Goal: Browse casually: Explore the website without a specific task or goal

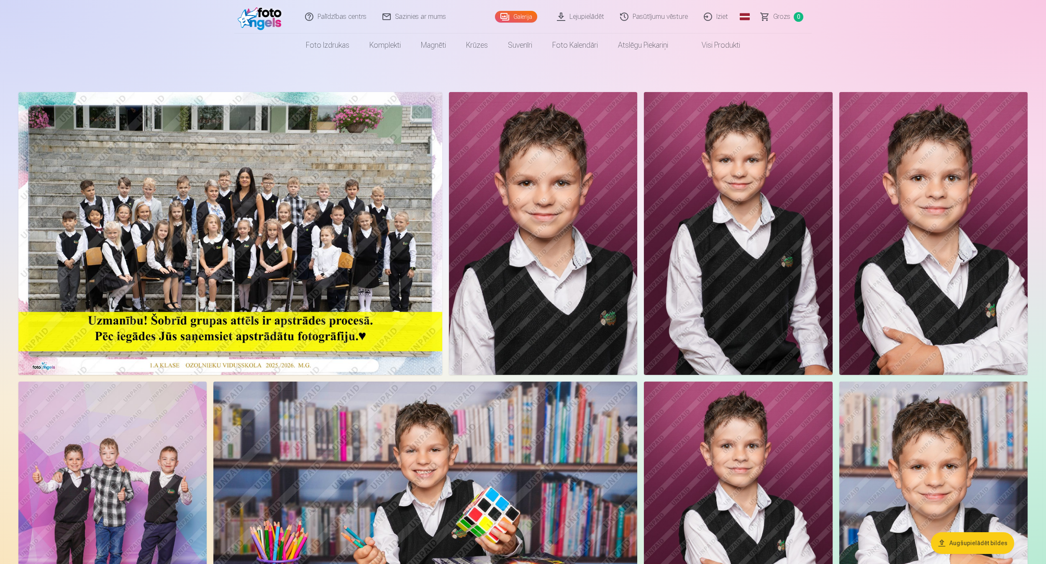
click at [266, 211] on img at bounding box center [230, 233] width 424 height 283
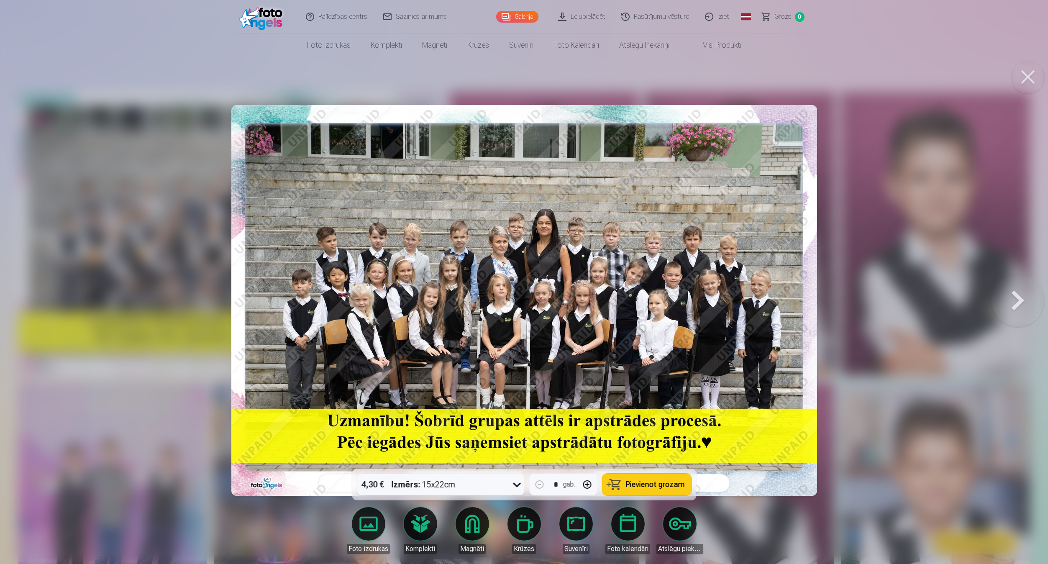
click at [1006, 304] on button at bounding box center [1018, 301] width 54 height 320
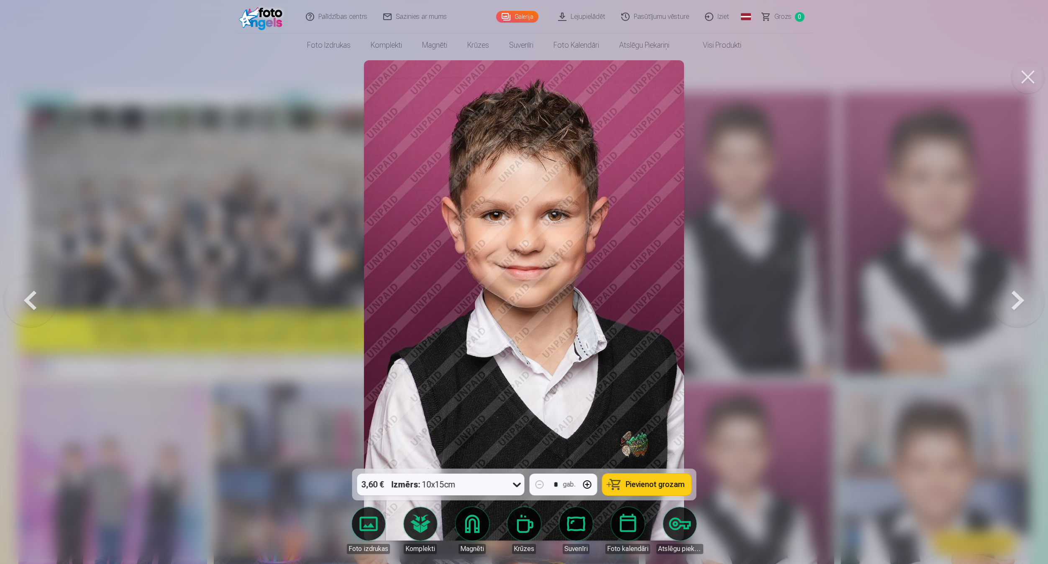
click at [1006, 304] on button at bounding box center [1018, 301] width 54 height 320
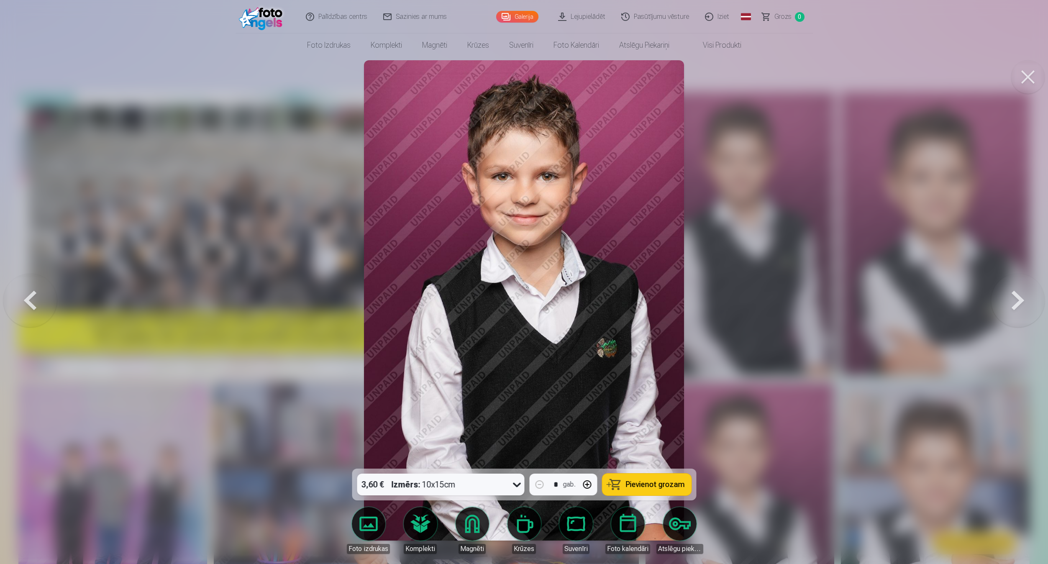
click at [1006, 304] on button at bounding box center [1018, 301] width 54 height 320
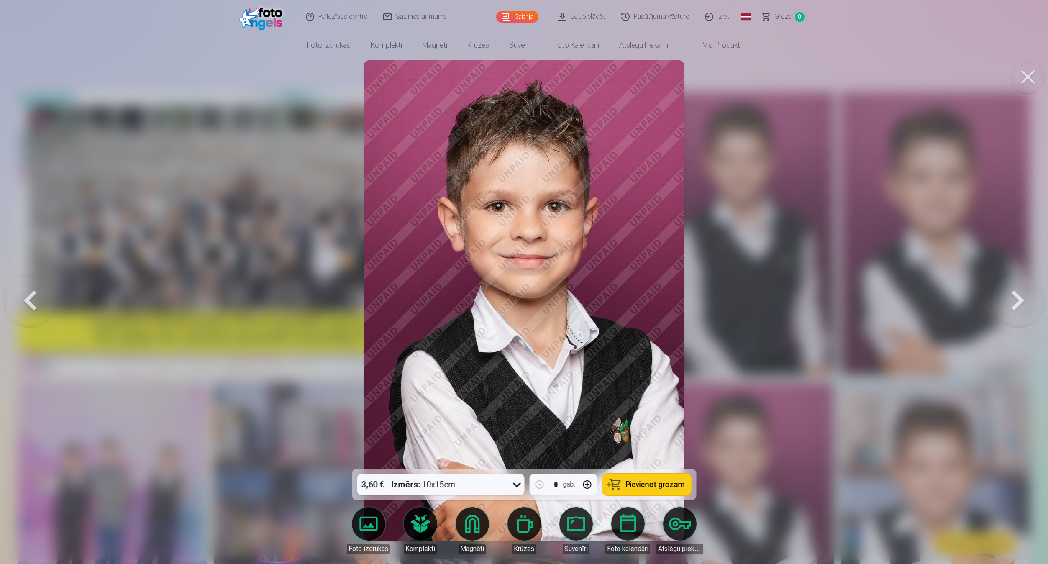
click at [1006, 304] on button at bounding box center [1018, 301] width 54 height 320
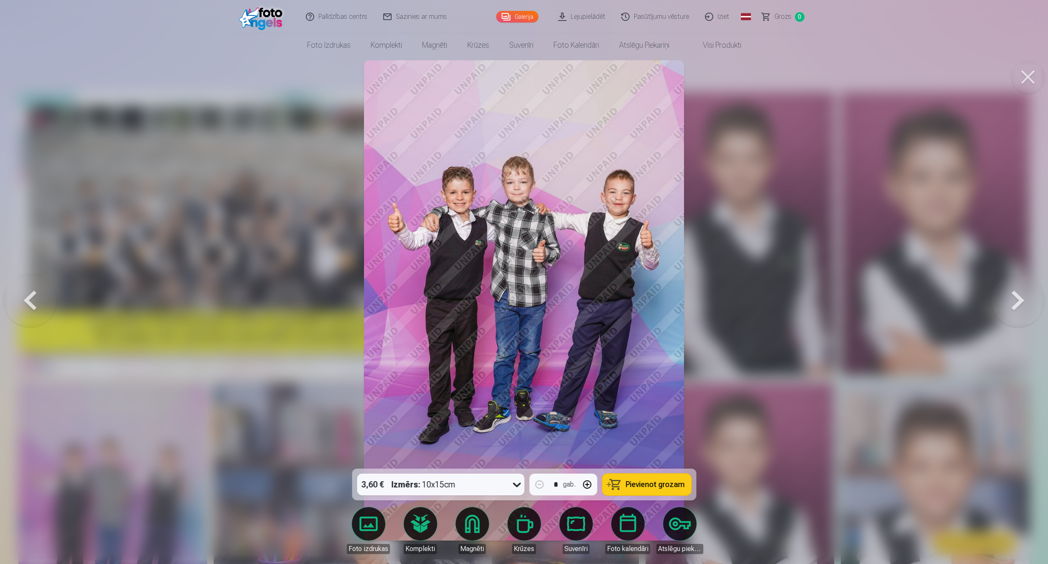
click at [1006, 304] on button at bounding box center [1018, 301] width 54 height 320
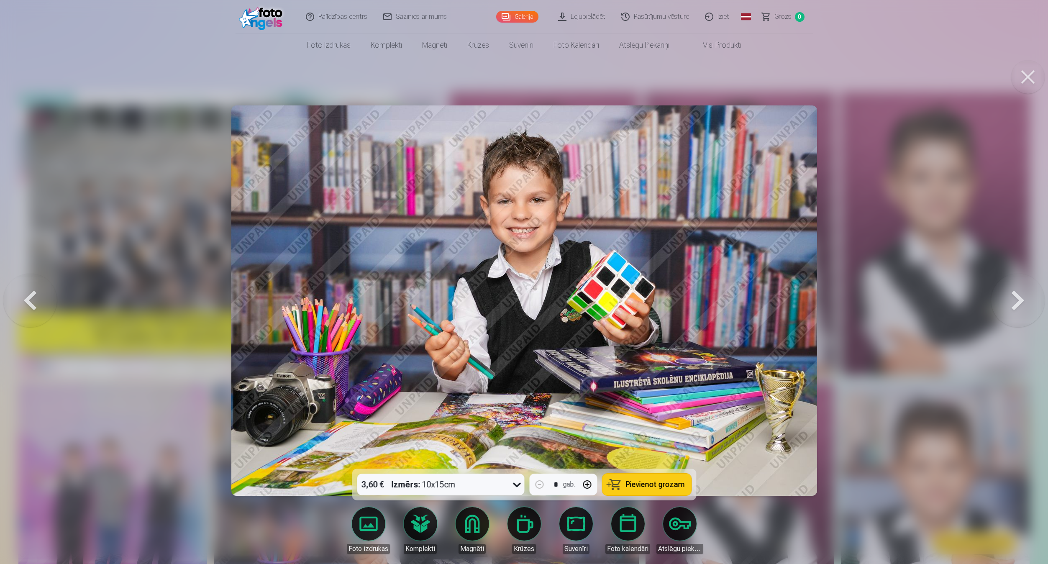
click at [1006, 304] on button at bounding box center [1018, 301] width 54 height 320
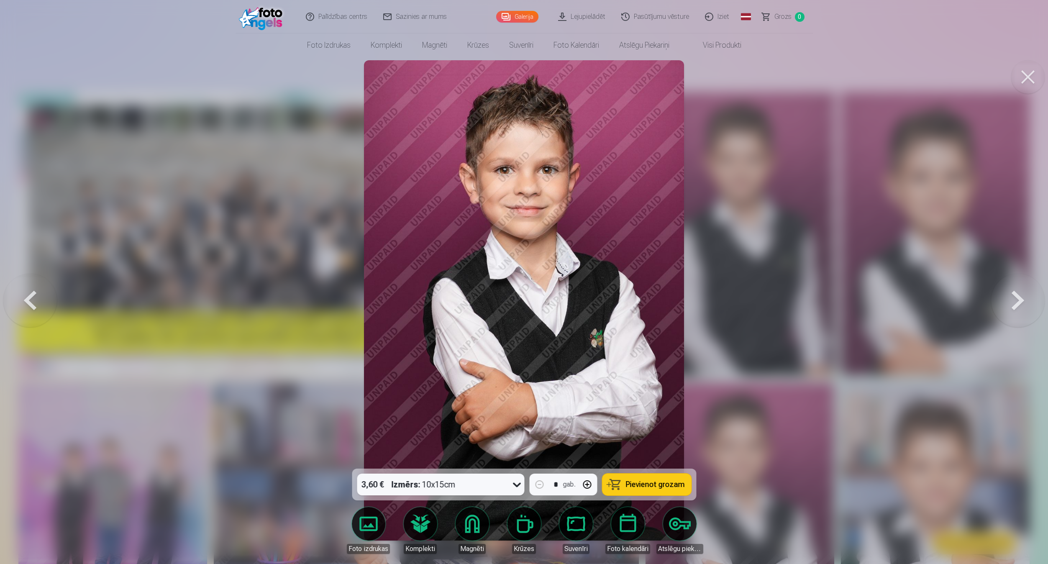
click at [1006, 304] on button at bounding box center [1018, 301] width 54 height 320
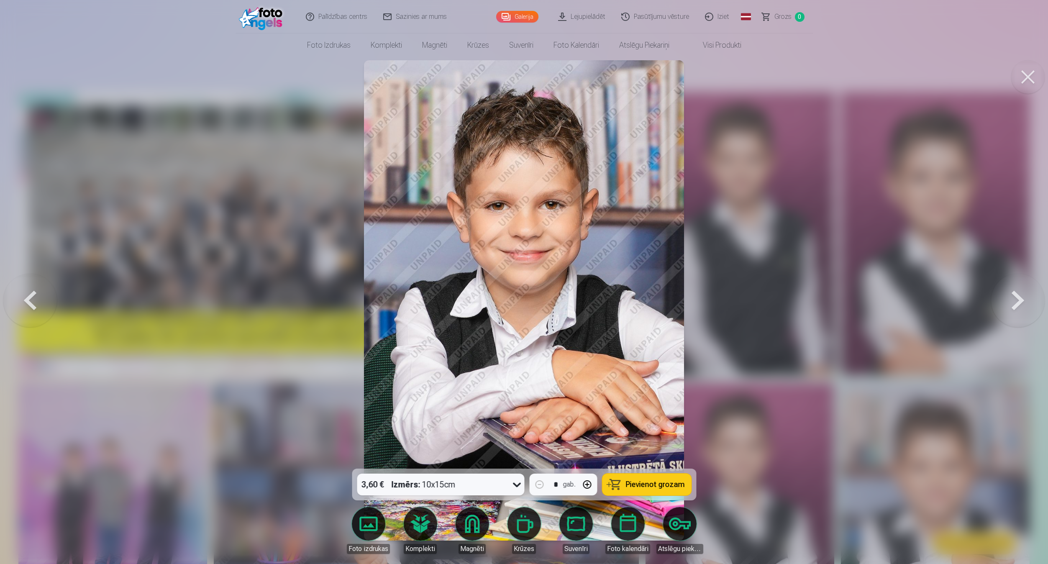
click at [1006, 304] on button at bounding box center [1018, 301] width 54 height 320
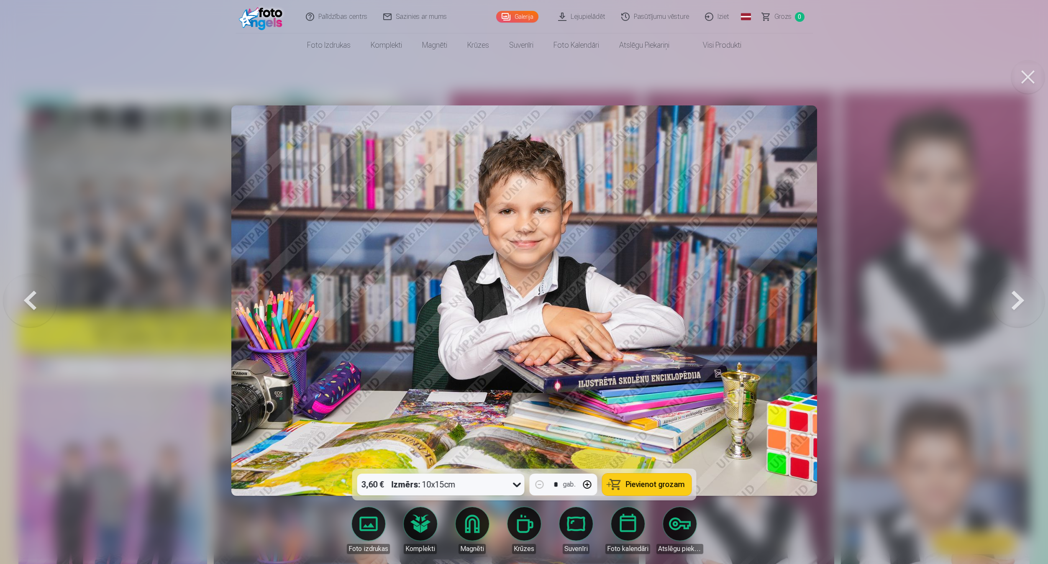
click at [1006, 304] on button at bounding box center [1018, 301] width 54 height 320
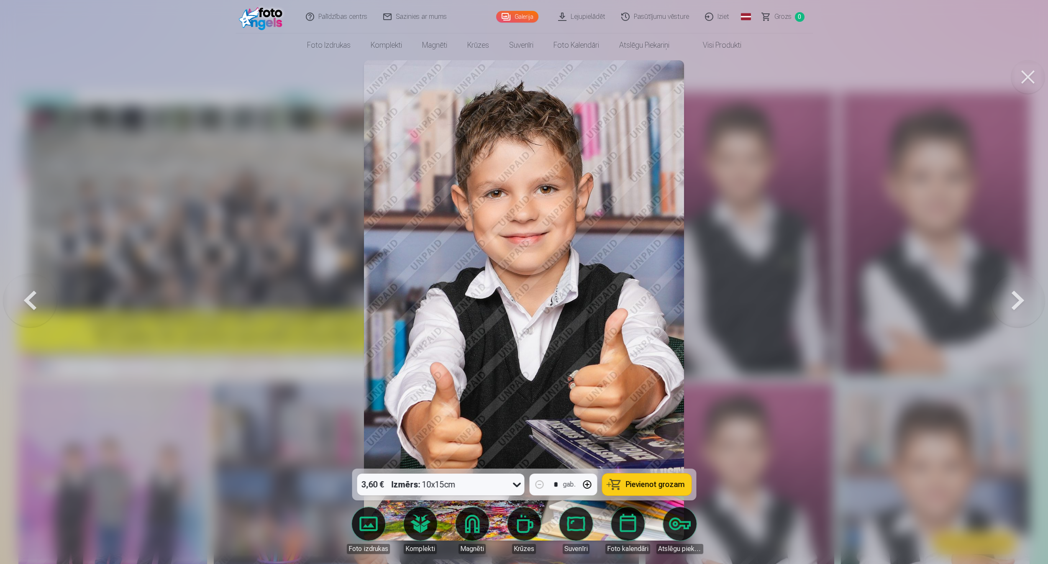
click at [1006, 304] on button at bounding box center [1018, 301] width 54 height 320
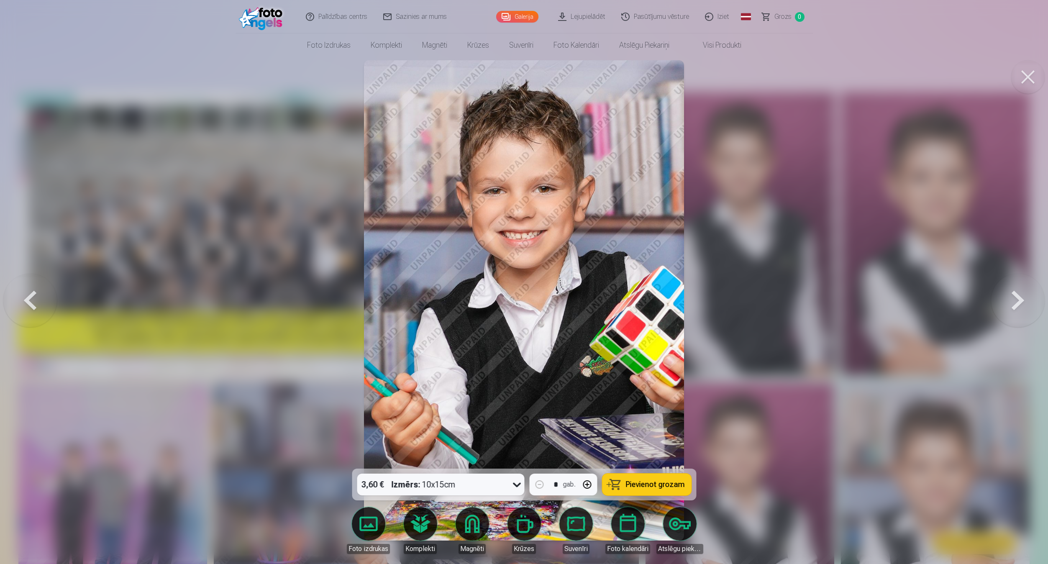
click at [1006, 304] on button at bounding box center [1018, 301] width 54 height 320
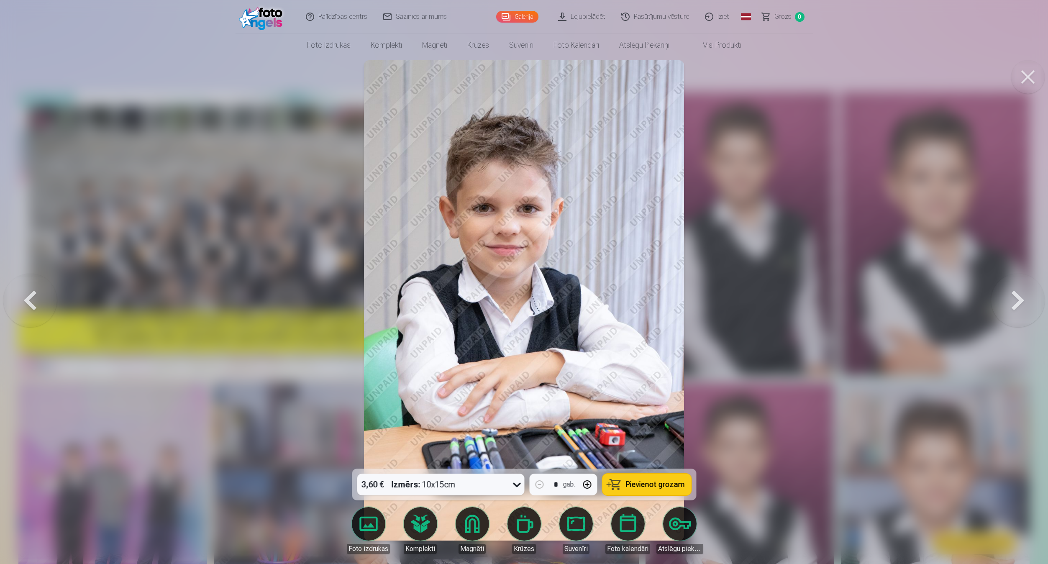
click at [1006, 304] on button at bounding box center [1018, 301] width 54 height 320
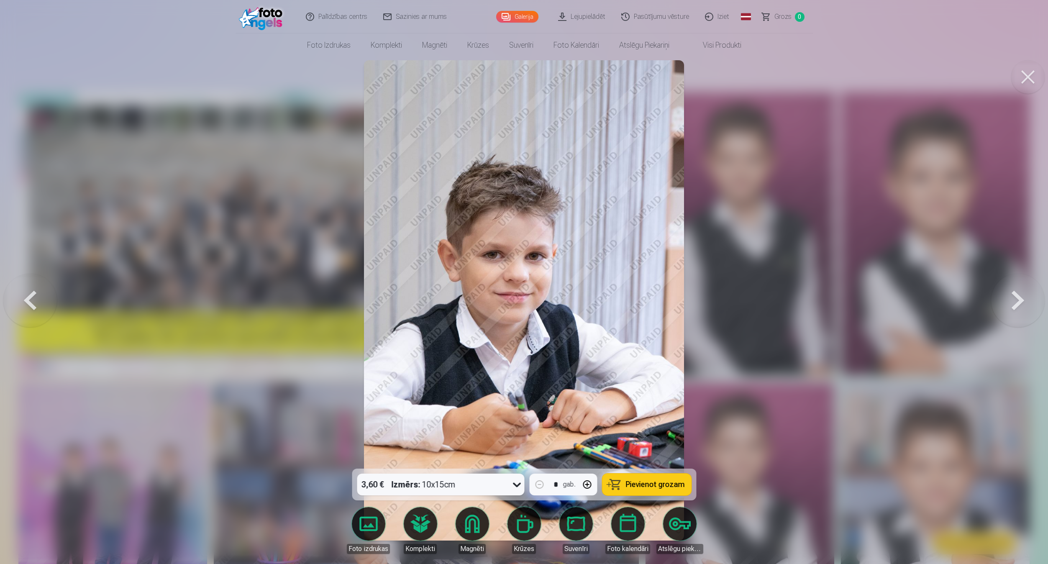
click at [1006, 304] on button at bounding box center [1018, 301] width 54 height 320
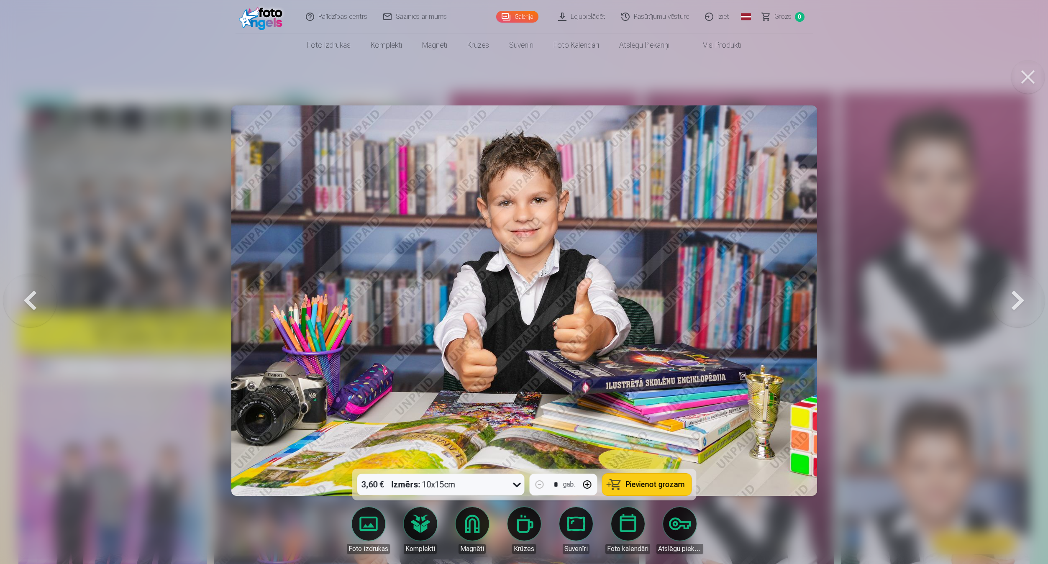
click at [1006, 304] on button at bounding box center [1018, 301] width 54 height 320
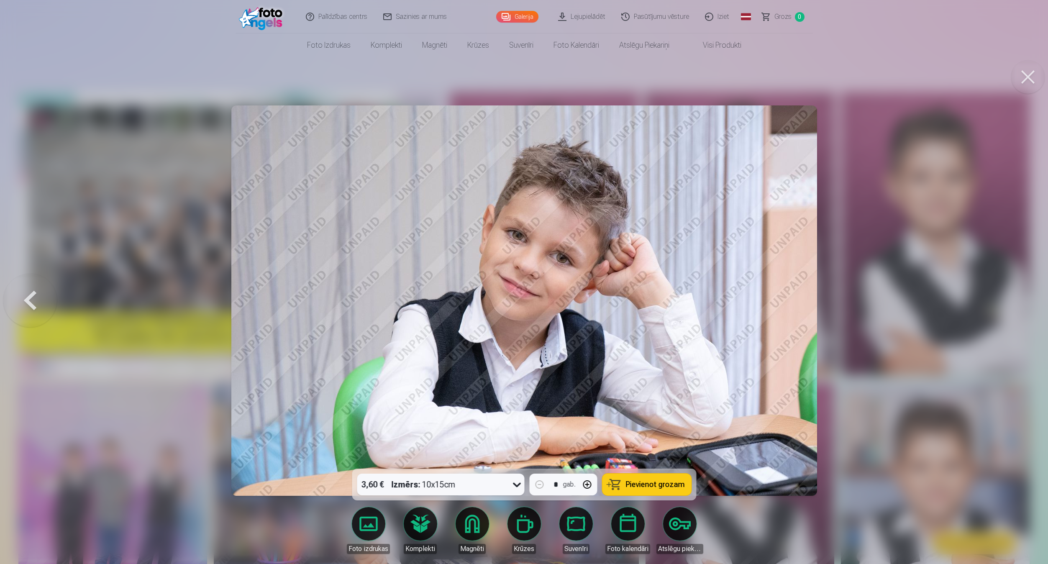
click at [1006, 304] on div at bounding box center [524, 282] width 1048 height 564
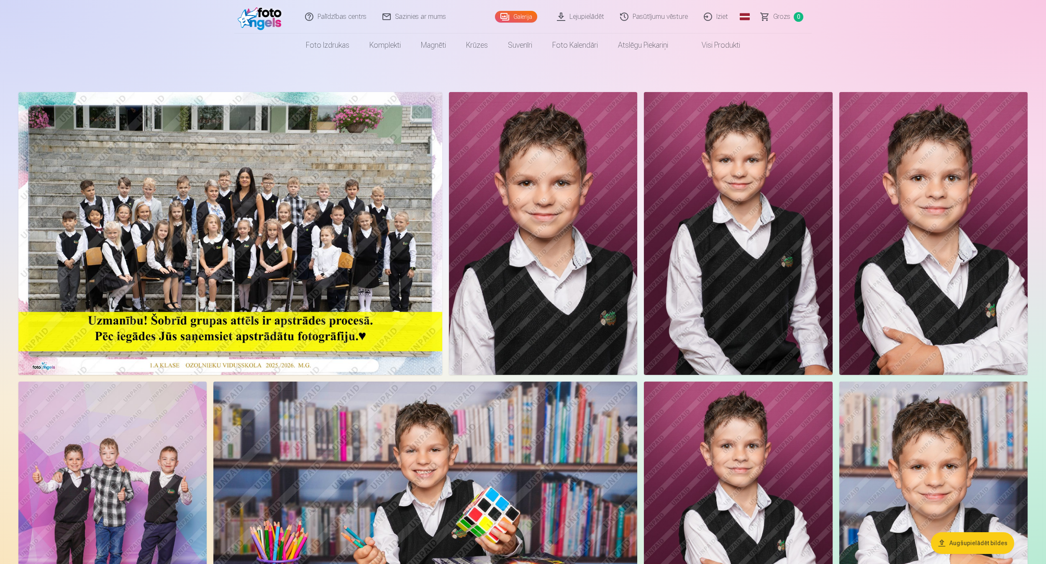
click at [581, 274] on img at bounding box center [543, 233] width 188 height 283
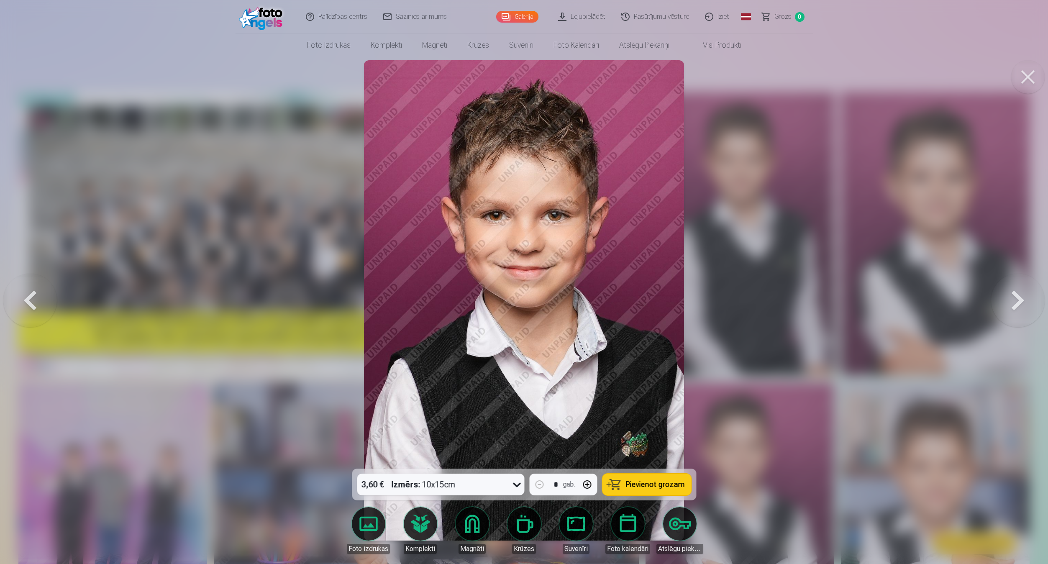
click at [1028, 81] on button at bounding box center [1027, 76] width 33 height 33
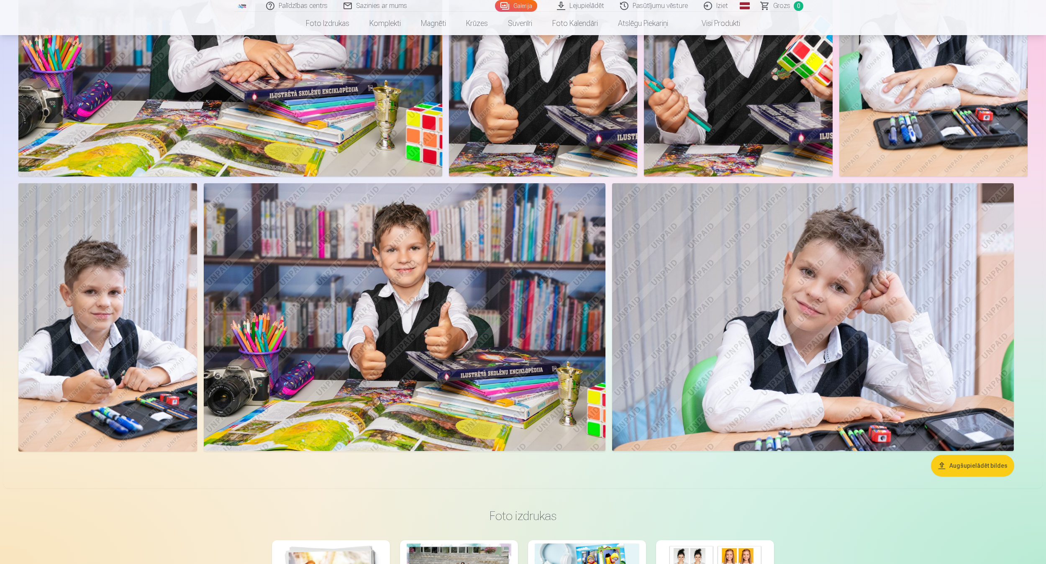
scroll to position [920, 0]
